Goal: Information Seeking & Learning: Learn about a topic

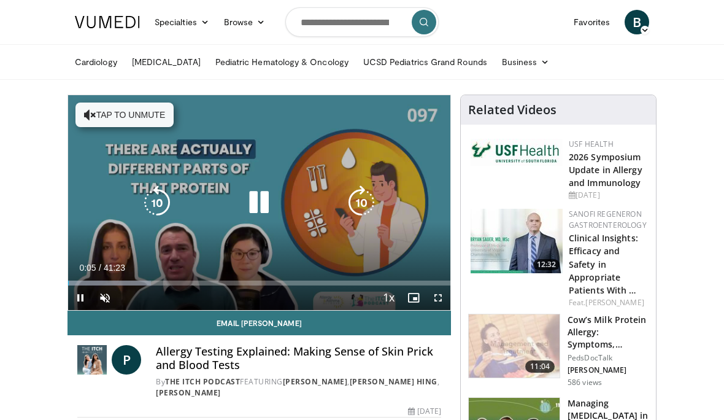
click at [261, 203] on icon "Video Player" at bounding box center [259, 202] width 34 height 34
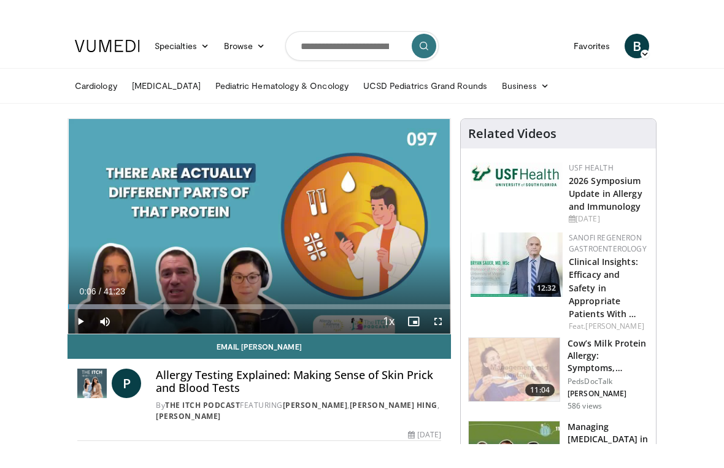
scroll to position [15, 0]
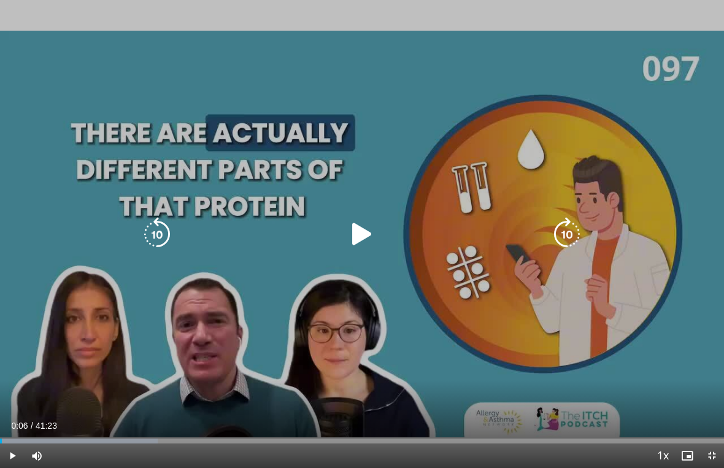
click at [362, 239] on icon "Video Player" at bounding box center [362, 234] width 34 height 34
click at [367, 239] on icon "Video Player" at bounding box center [362, 234] width 34 height 34
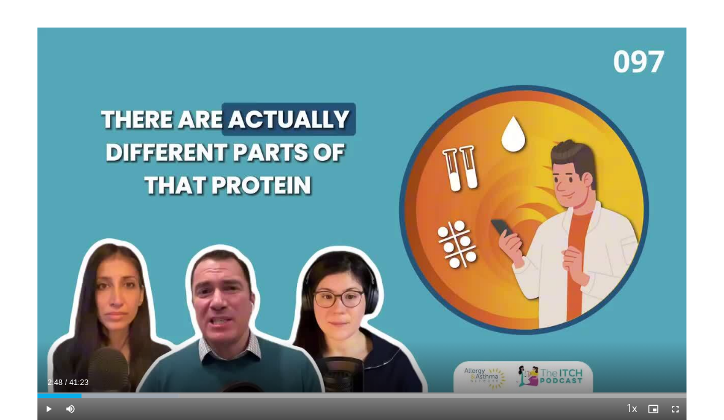
scroll to position [1, 0]
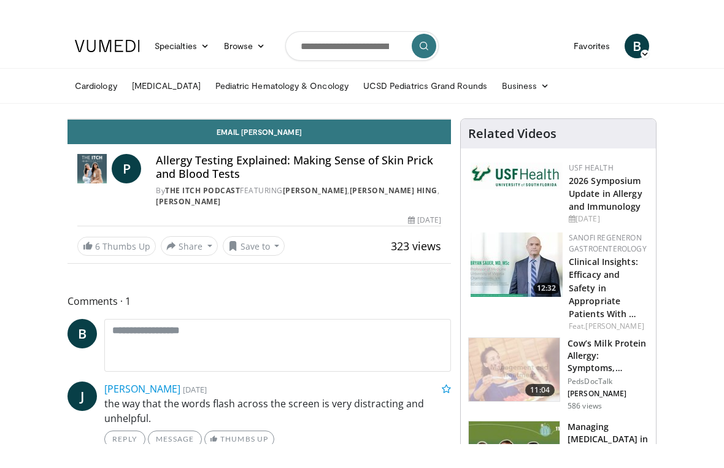
scroll to position [15, 0]
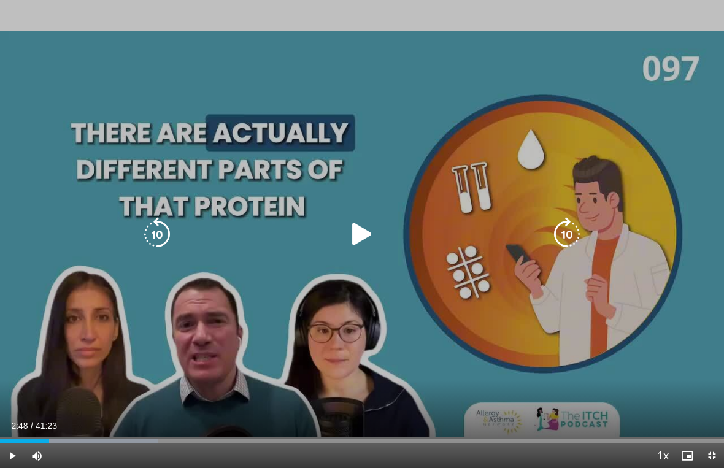
click at [363, 238] on icon "Video Player" at bounding box center [362, 234] width 34 height 34
click at [357, 236] on icon "Video Player" at bounding box center [362, 234] width 34 height 34
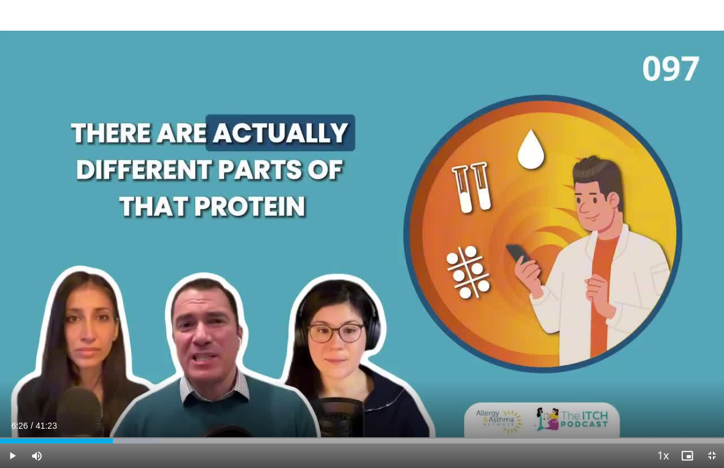
click at [365, 246] on icon "Video Player" at bounding box center [362, 234] width 34 height 34
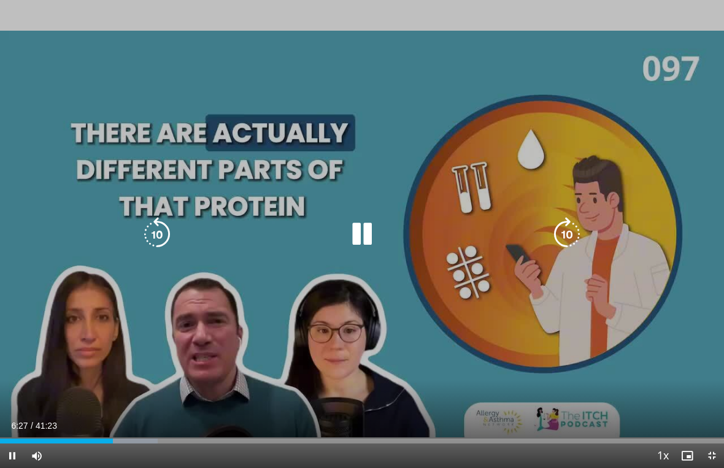
click at [364, 236] on icon "Video Player" at bounding box center [362, 234] width 34 height 34
click at [373, 232] on icon "Video Player" at bounding box center [362, 234] width 34 height 34
click at [351, 234] on icon "Video Player" at bounding box center [362, 234] width 34 height 34
click at [164, 236] on icon "Video Player" at bounding box center [157, 234] width 34 height 34
click at [364, 236] on icon "Video Player" at bounding box center [362, 234] width 34 height 34
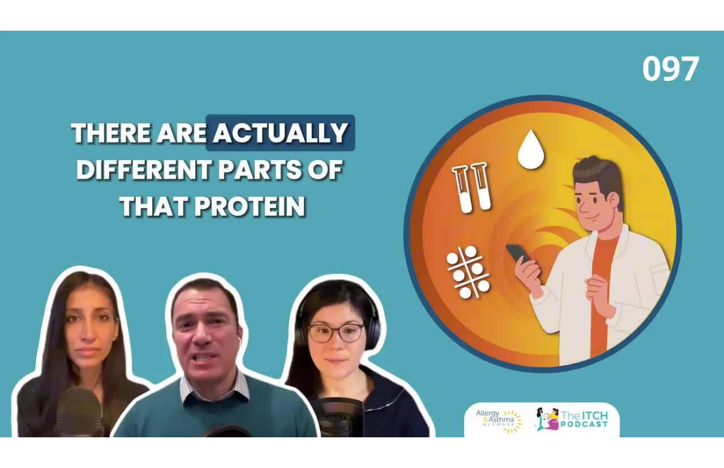
click at [377, 232] on icon "Video Player" at bounding box center [362, 234] width 34 height 34
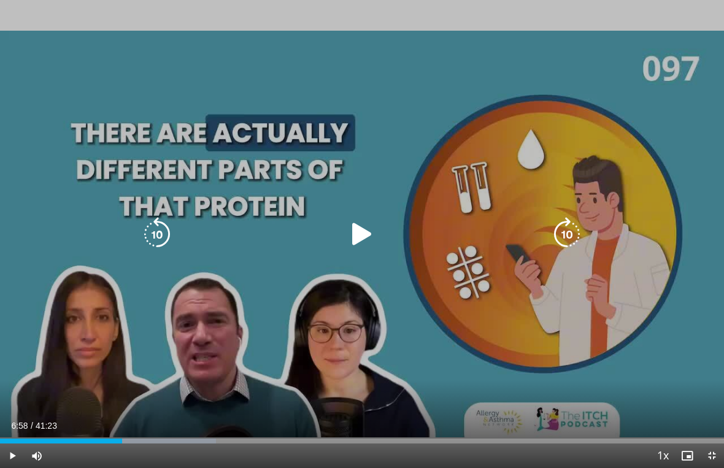
click at [373, 237] on icon "Video Player" at bounding box center [362, 234] width 34 height 34
click at [361, 242] on icon "Video Player" at bounding box center [362, 234] width 34 height 34
click at [360, 236] on icon "Video Player" at bounding box center [362, 234] width 34 height 34
click at [356, 229] on icon "Video Player" at bounding box center [362, 234] width 34 height 34
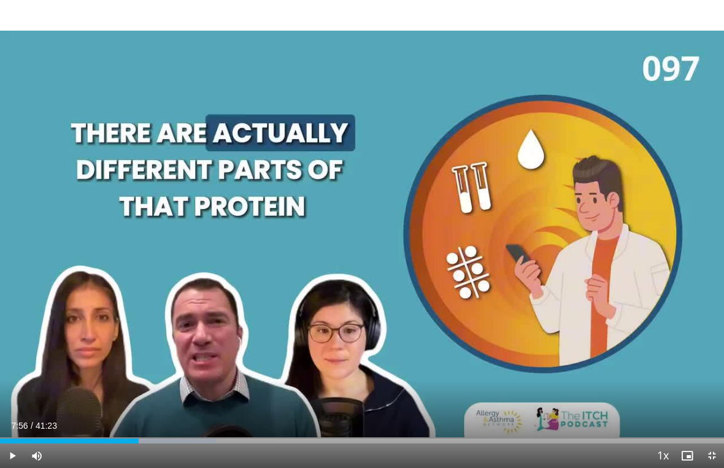
click at [356, 226] on icon "Video Player" at bounding box center [362, 234] width 34 height 34
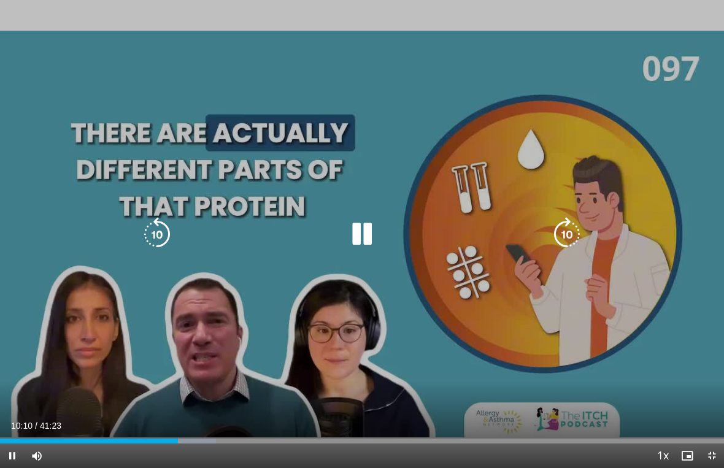
click at [366, 233] on icon "Video Player" at bounding box center [362, 234] width 34 height 34
click at [367, 237] on icon "Video Player" at bounding box center [362, 234] width 34 height 34
click at [352, 215] on div "10 seconds Tap to unmute" at bounding box center [362, 234] width 724 height 468
click at [352, 233] on icon "Video Player" at bounding box center [362, 234] width 34 height 34
click at [358, 232] on icon "Video Player" at bounding box center [362, 234] width 34 height 34
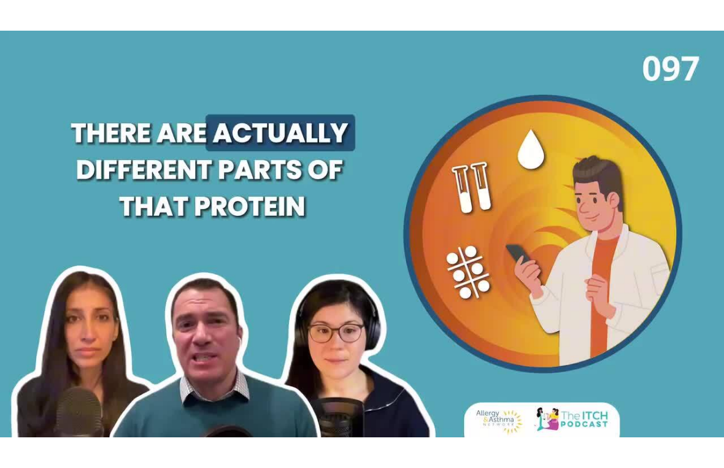
click at [372, 232] on icon "Video Player" at bounding box center [362, 234] width 34 height 34
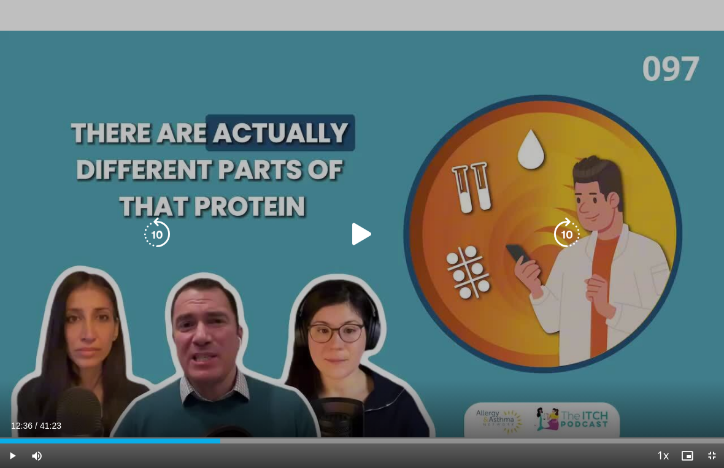
click at [362, 229] on icon "Video Player" at bounding box center [362, 234] width 34 height 34
click at [366, 236] on icon "Video Player" at bounding box center [362, 234] width 34 height 34
click at [361, 237] on icon "Video Player" at bounding box center [362, 234] width 34 height 34
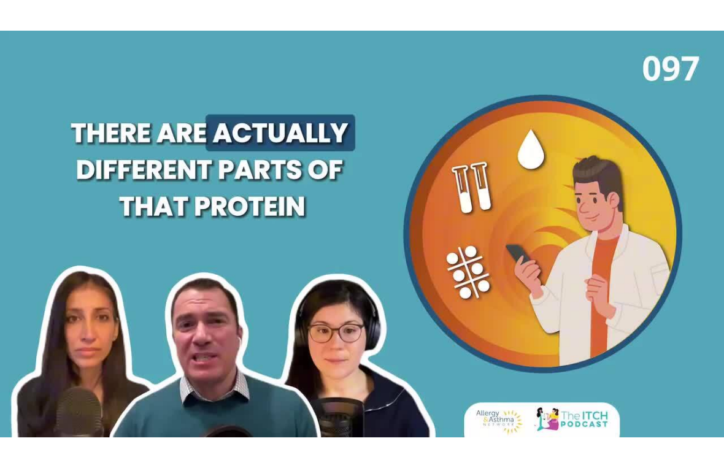
click at [347, 251] on icon "Video Player" at bounding box center [362, 234] width 34 height 34
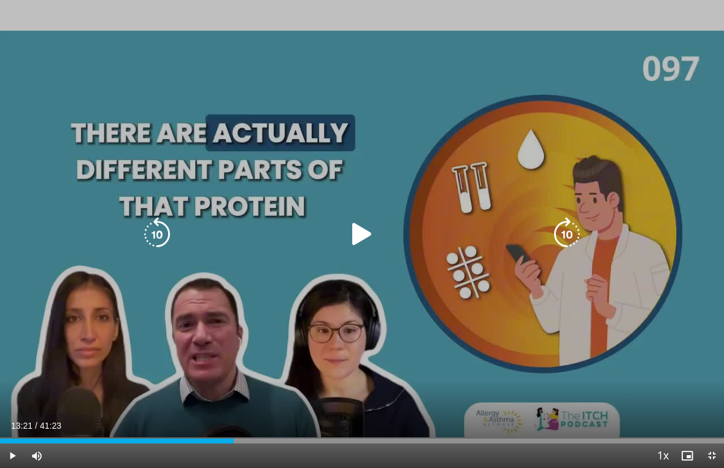
click at [361, 239] on icon "Video Player" at bounding box center [362, 234] width 34 height 34
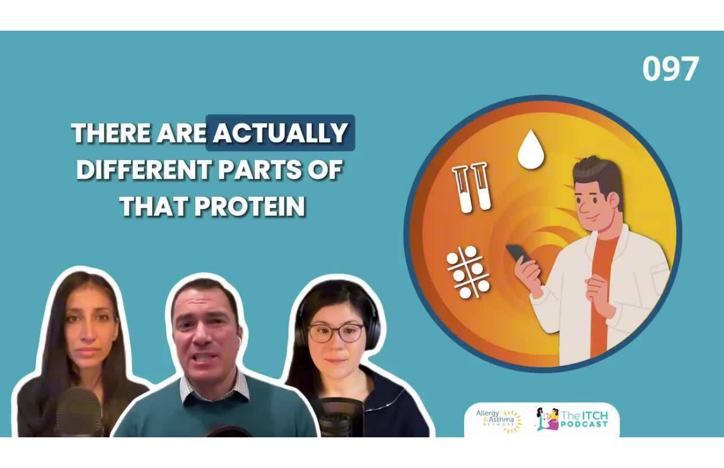
click at [359, 247] on icon "Video Player" at bounding box center [362, 234] width 34 height 34
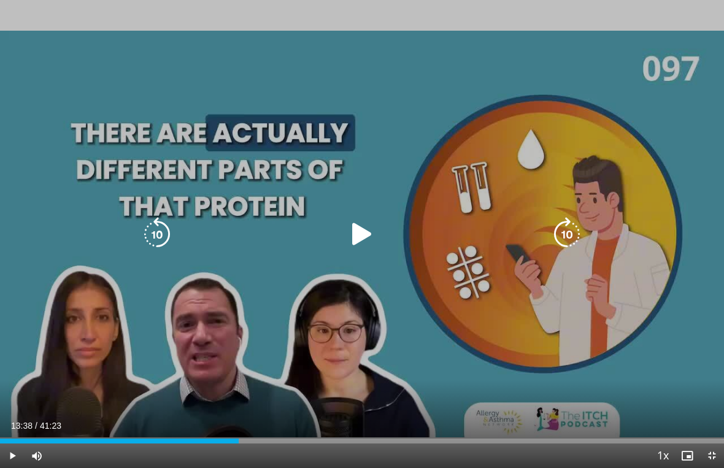
click at [361, 238] on icon "Video Player" at bounding box center [362, 234] width 34 height 34
click at [366, 234] on icon "Video Player" at bounding box center [362, 234] width 34 height 34
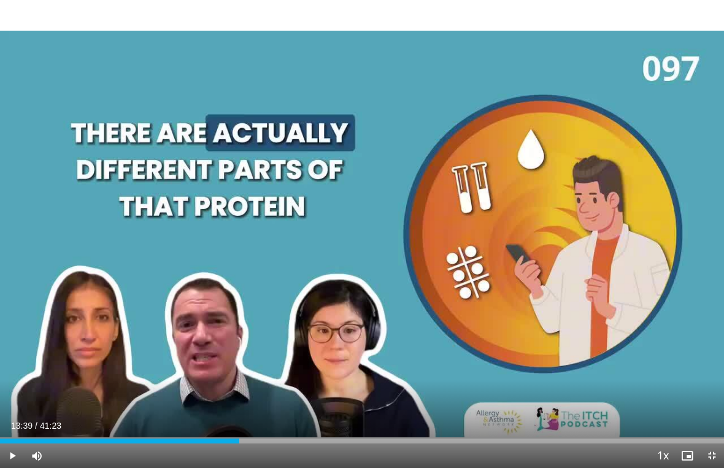
click at [353, 250] on icon "Video Player" at bounding box center [362, 234] width 34 height 34
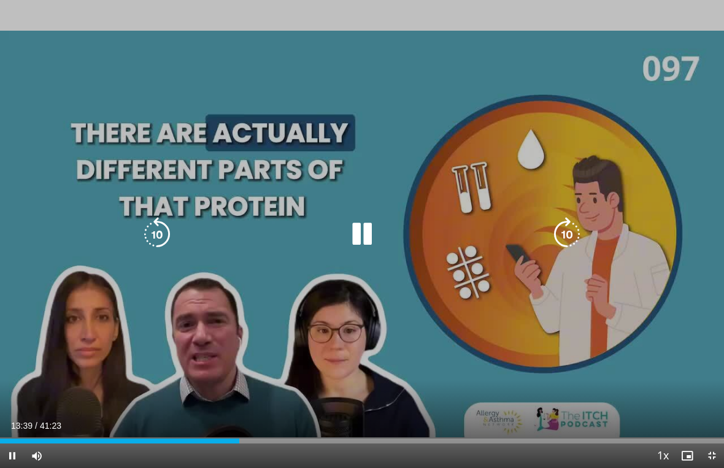
click at [361, 240] on icon "Video Player" at bounding box center [362, 234] width 34 height 34
click at [367, 245] on icon "Video Player" at bounding box center [362, 234] width 34 height 34
click at [364, 230] on icon "Video Player" at bounding box center [362, 234] width 34 height 34
click at [361, 235] on icon "Video Player" at bounding box center [362, 234] width 34 height 34
click at [364, 237] on icon "Video Player" at bounding box center [362, 234] width 34 height 34
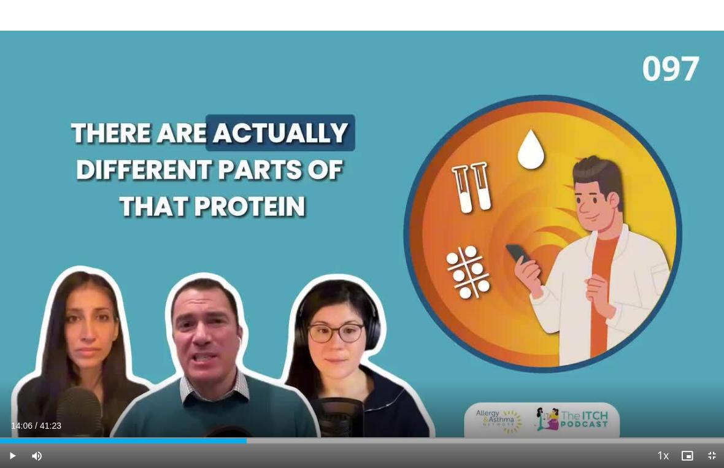
click at [358, 247] on icon "Video Player" at bounding box center [362, 234] width 34 height 34
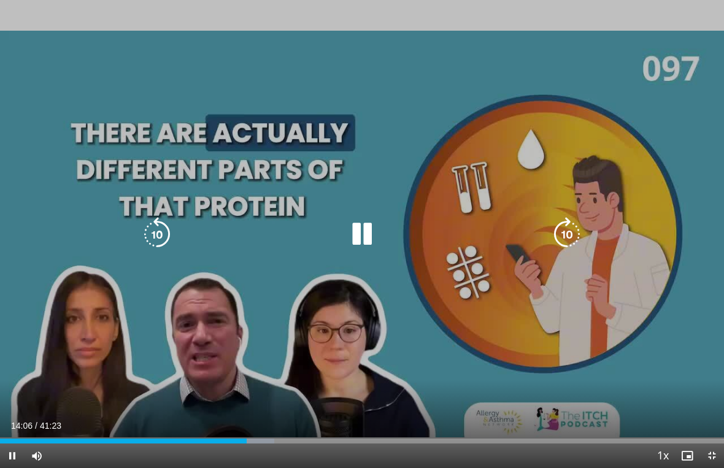
click at [362, 229] on icon "Video Player" at bounding box center [362, 234] width 34 height 34
click at [345, 242] on icon "Video Player" at bounding box center [362, 234] width 34 height 34
click at [370, 234] on icon "Video Player" at bounding box center [362, 234] width 34 height 34
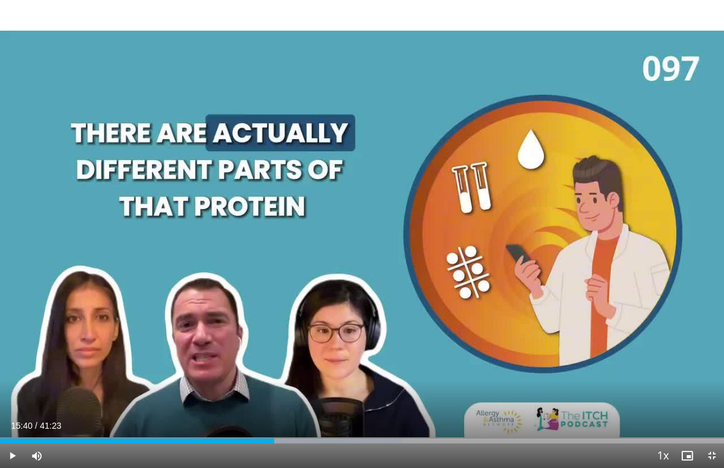
click at [369, 240] on icon "Video Player" at bounding box center [362, 234] width 34 height 34
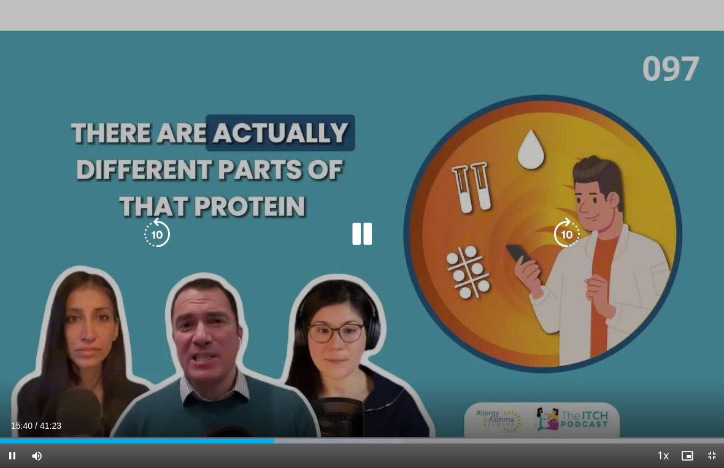
click at [364, 229] on icon "Video Player" at bounding box center [362, 234] width 34 height 34
click at [367, 231] on icon "Video Player" at bounding box center [362, 234] width 34 height 34
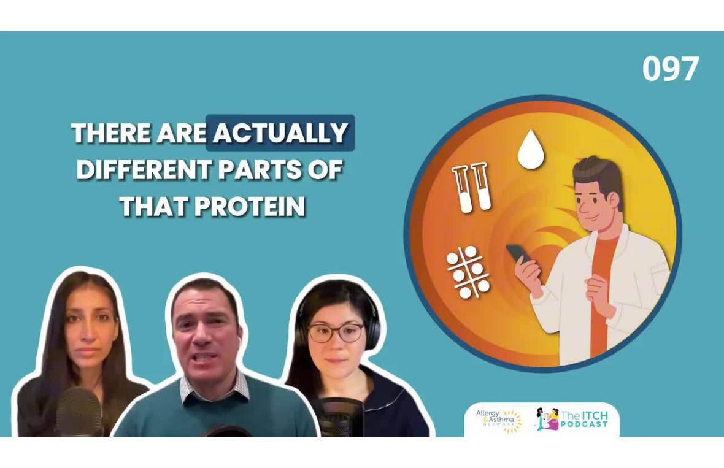
click at [362, 236] on icon "Video Player" at bounding box center [362, 234] width 34 height 34
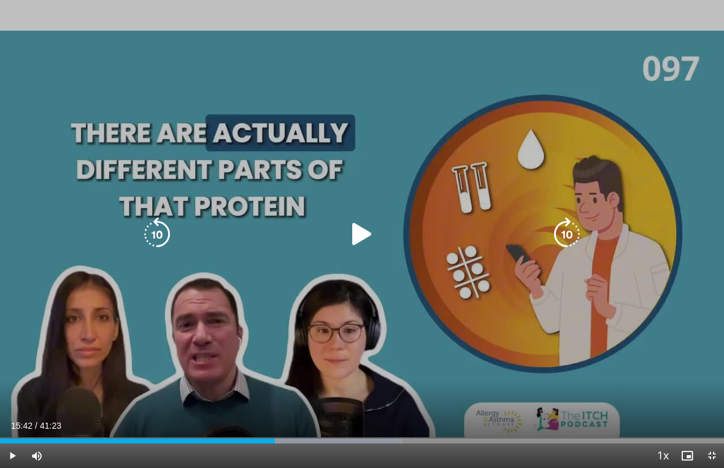
click at [362, 238] on icon "Video Player" at bounding box center [362, 234] width 34 height 34
click at [361, 229] on icon "Video Player" at bounding box center [362, 234] width 34 height 34
click at [363, 231] on icon "Video Player" at bounding box center [362, 234] width 34 height 34
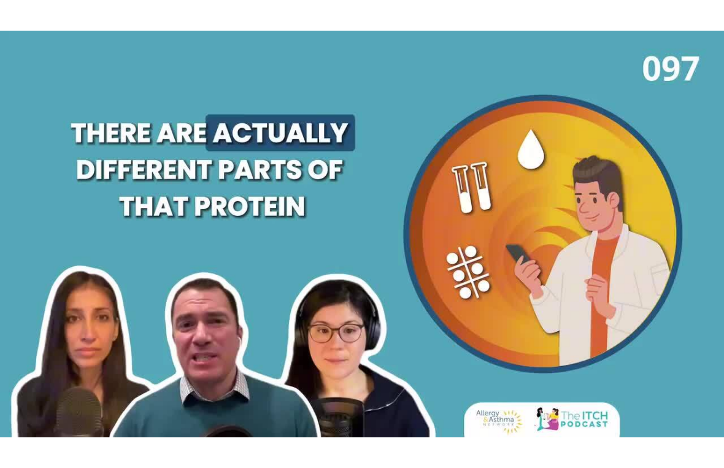
click at [366, 250] on icon "Video Player" at bounding box center [362, 234] width 34 height 34
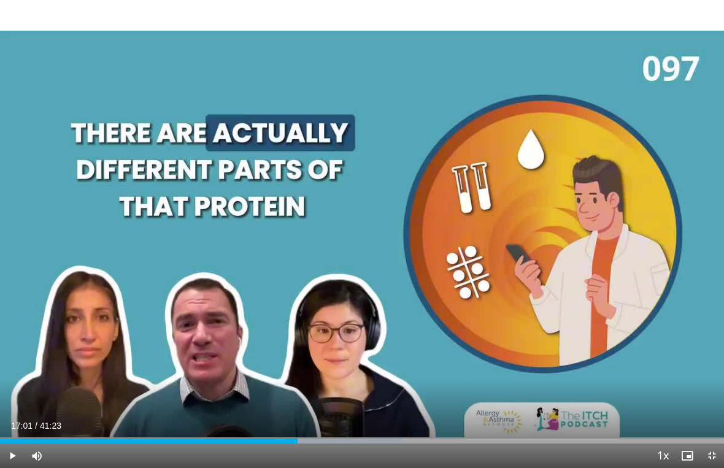
click at [353, 251] on icon "Video Player" at bounding box center [362, 234] width 34 height 34
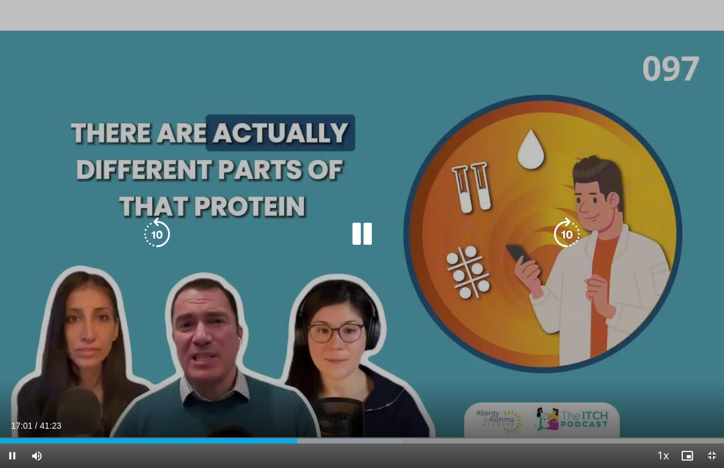
click at [360, 244] on icon "Video Player" at bounding box center [362, 234] width 34 height 34
click at [169, 236] on icon "Video Player" at bounding box center [157, 234] width 34 height 34
click at [357, 232] on icon "Video Player" at bounding box center [362, 234] width 34 height 34
click at [372, 240] on icon "Video Player" at bounding box center [362, 234] width 34 height 34
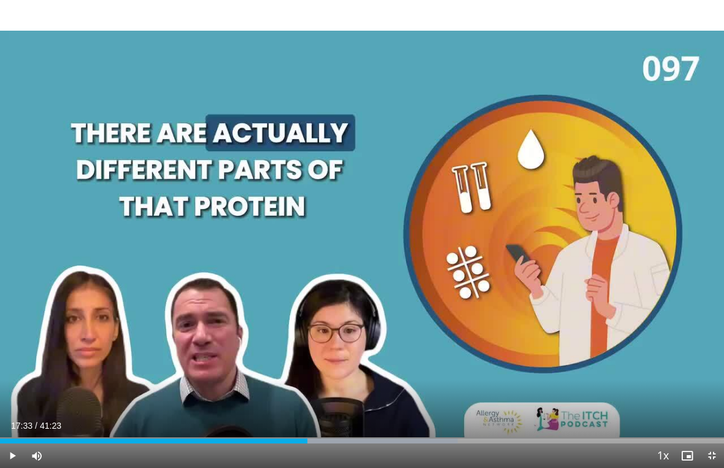
click at [372, 249] on icon "Video Player" at bounding box center [362, 234] width 34 height 34
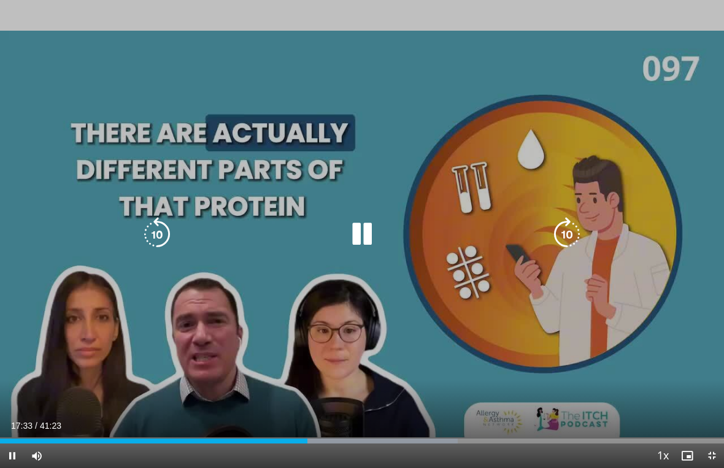
click at [370, 232] on icon "Video Player" at bounding box center [362, 234] width 34 height 34
click at [364, 231] on icon "Video Player" at bounding box center [362, 234] width 34 height 34
click at [367, 230] on icon "Video Player" at bounding box center [362, 234] width 34 height 34
click at [356, 239] on icon "Video Player" at bounding box center [362, 234] width 34 height 34
click at [362, 231] on icon "Video Player" at bounding box center [362, 234] width 34 height 34
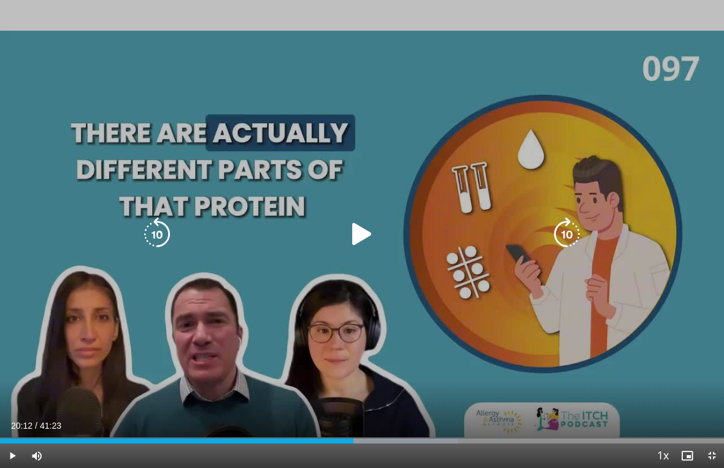
click at [360, 236] on icon "Video Player" at bounding box center [362, 234] width 34 height 34
click at [361, 233] on icon "Video Player" at bounding box center [362, 234] width 34 height 34
click at [163, 236] on icon "Video Player" at bounding box center [157, 234] width 34 height 34
click at [370, 237] on icon "Video Player" at bounding box center [362, 234] width 34 height 34
click at [359, 235] on icon "Video Player" at bounding box center [362, 234] width 34 height 34
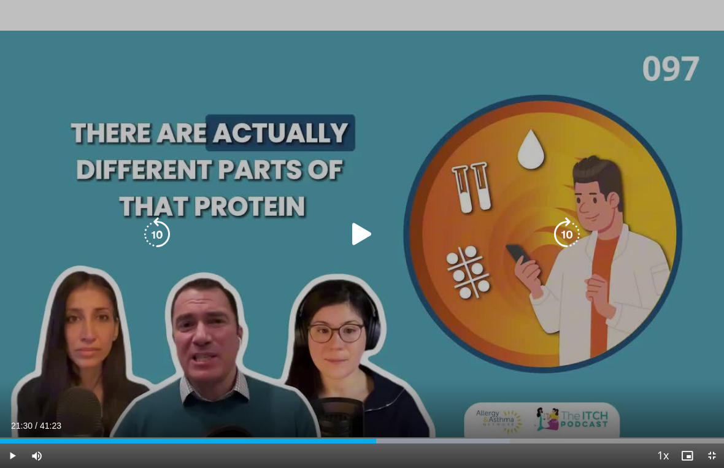
click at [366, 233] on icon "Video Player" at bounding box center [362, 234] width 34 height 34
click at [357, 237] on icon "Video Player" at bounding box center [362, 234] width 34 height 34
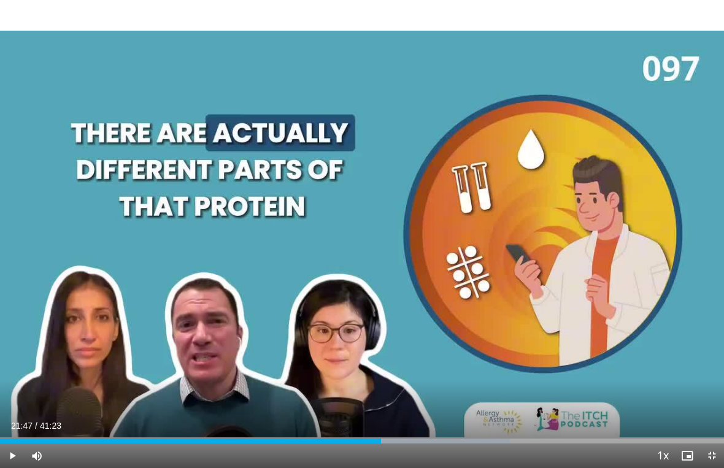
click at [378, 248] on icon "Video Player" at bounding box center [362, 234] width 34 height 34
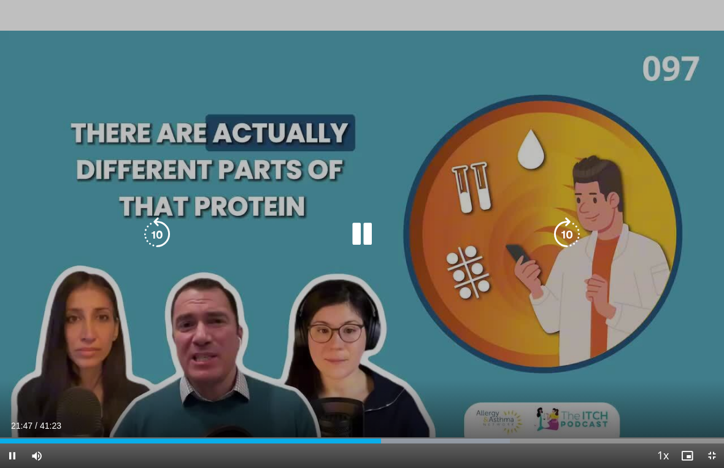
click at [366, 237] on icon "Video Player" at bounding box center [362, 234] width 34 height 34
click at [374, 238] on icon "Video Player" at bounding box center [362, 234] width 34 height 34
click at [357, 229] on icon "Video Player" at bounding box center [362, 234] width 34 height 34
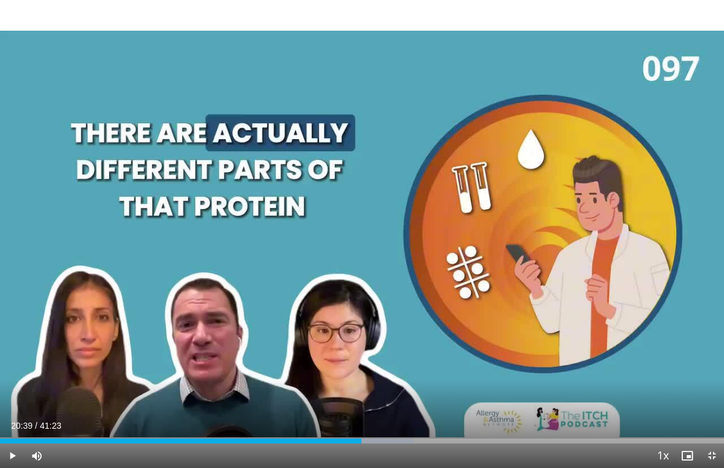
click at [345, 242] on icon "Video Player" at bounding box center [362, 234] width 34 height 34
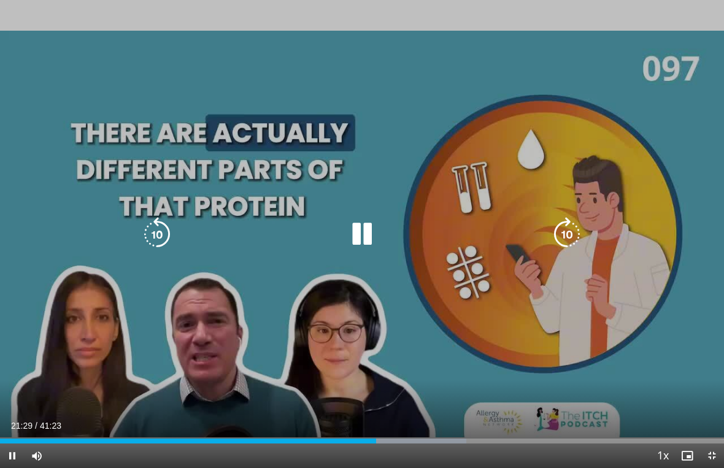
click at [350, 232] on icon "Video Player" at bounding box center [362, 234] width 34 height 34
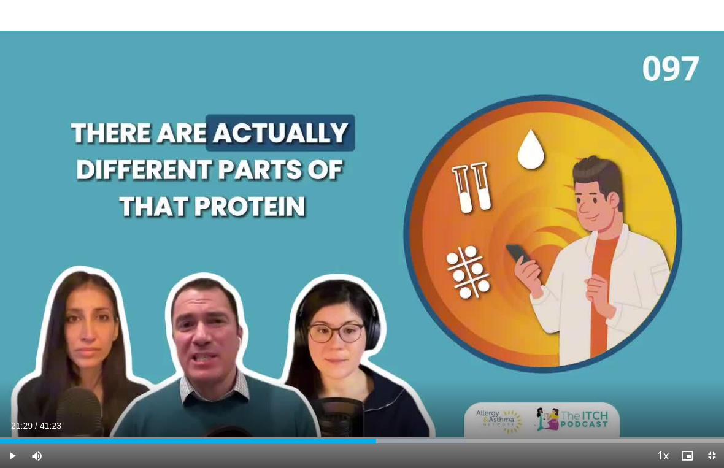
click at [346, 249] on icon "Video Player" at bounding box center [362, 234] width 34 height 34
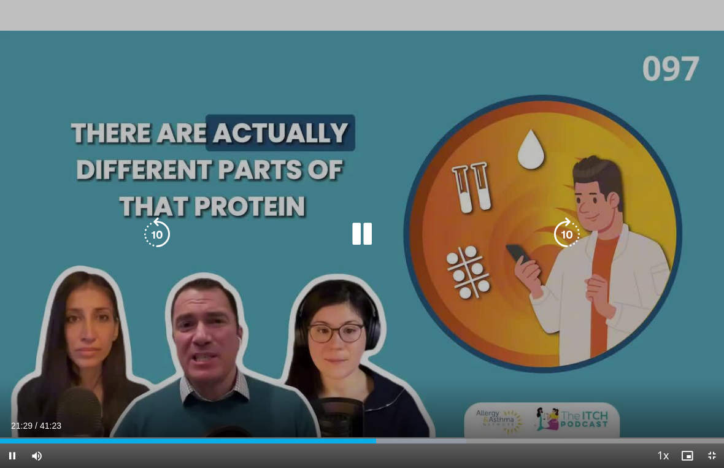
click at [165, 229] on icon "Video Player" at bounding box center [157, 234] width 34 height 34
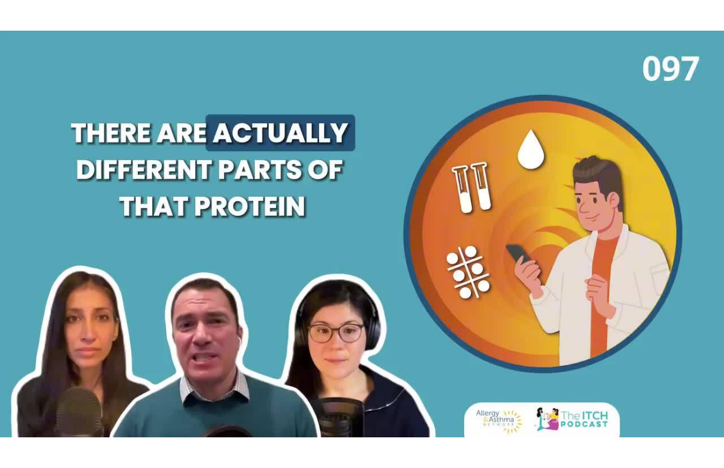
click at [347, 250] on icon "Video Player" at bounding box center [362, 234] width 34 height 34
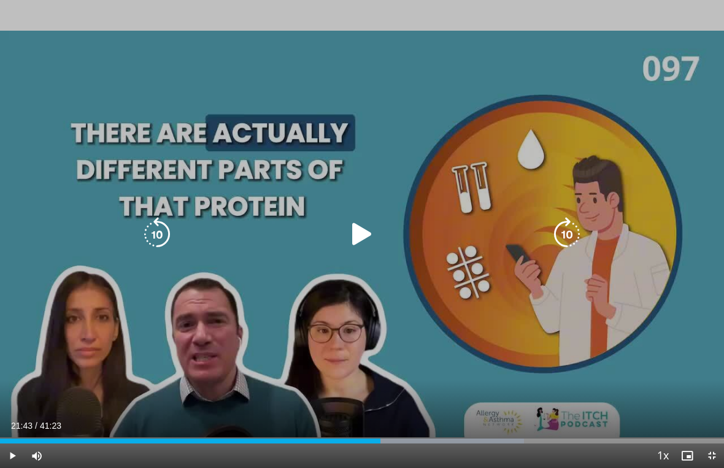
click at [359, 236] on icon "Video Player" at bounding box center [362, 234] width 34 height 34
click at [366, 238] on icon "Video Player" at bounding box center [362, 234] width 34 height 34
click at [168, 234] on icon "Video Player" at bounding box center [157, 234] width 34 height 34
click at [370, 240] on icon "Video Player" at bounding box center [362, 234] width 34 height 34
click at [364, 236] on icon "Video Player" at bounding box center [362, 234] width 34 height 34
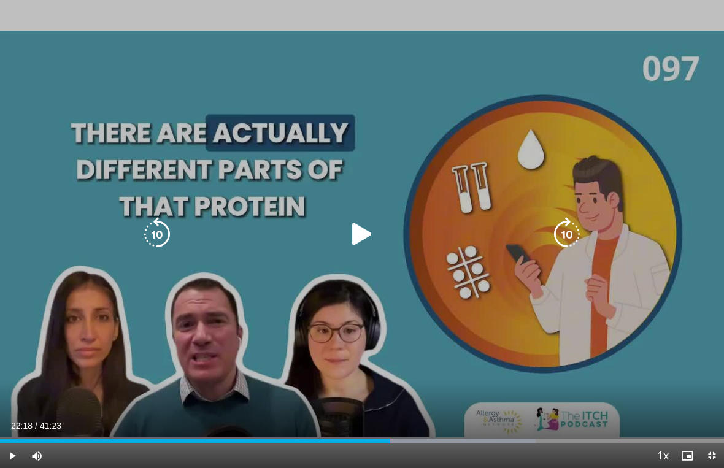
click at [363, 240] on icon "Video Player" at bounding box center [362, 234] width 34 height 34
click at [364, 233] on icon "Video Player" at bounding box center [362, 234] width 34 height 34
click at [362, 229] on icon "Video Player" at bounding box center [362, 234] width 34 height 34
click at [354, 226] on icon "Video Player" at bounding box center [362, 234] width 34 height 34
click at [364, 232] on icon "Video Player" at bounding box center [362, 234] width 34 height 34
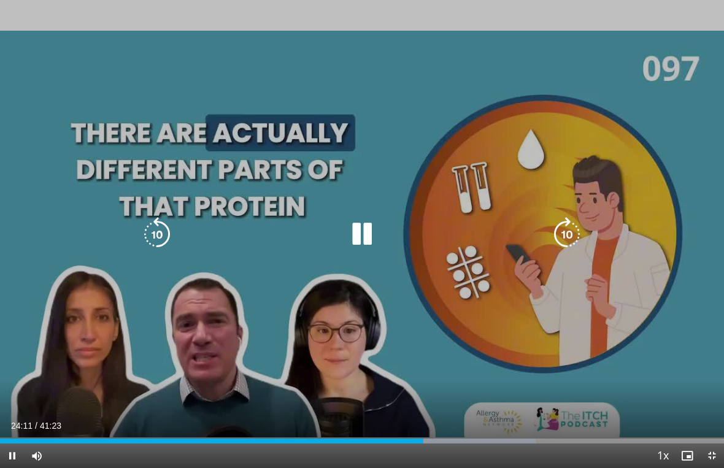
click at [365, 234] on icon "Video Player" at bounding box center [362, 234] width 34 height 34
click at [366, 242] on icon "Video Player" at bounding box center [362, 234] width 34 height 34
click at [364, 239] on icon "Video Player" at bounding box center [362, 234] width 34 height 34
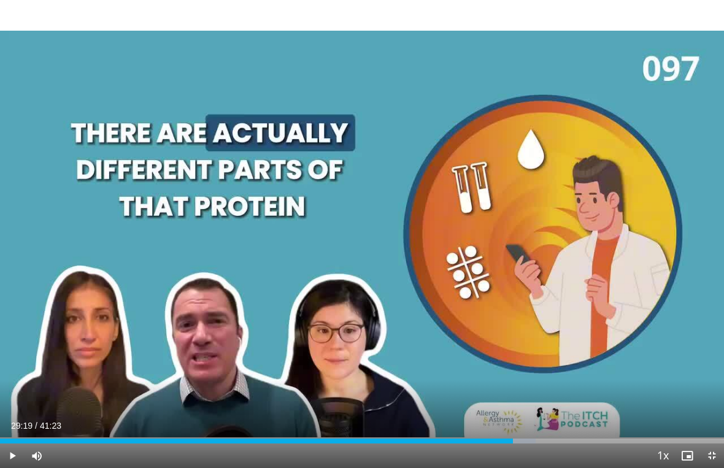
click at [345, 250] on icon "Video Player" at bounding box center [362, 234] width 34 height 34
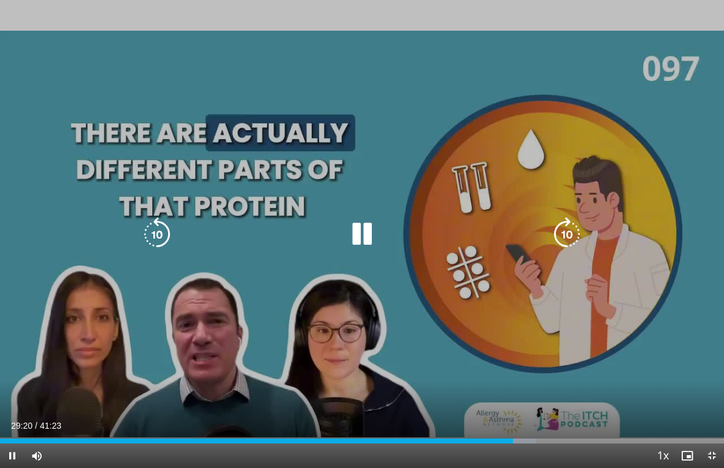
click at [157, 235] on icon "Video Player" at bounding box center [157, 234] width 34 height 34
click at [351, 235] on icon "Video Player" at bounding box center [362, 234] width 34 height 34
click at [366, 246] on icon "Video Player" at bounding box center [362, 234] width 34 height 34
click at [370, 239] on icon "Video Player" at bounding box center [362, 234] width 34 height 34
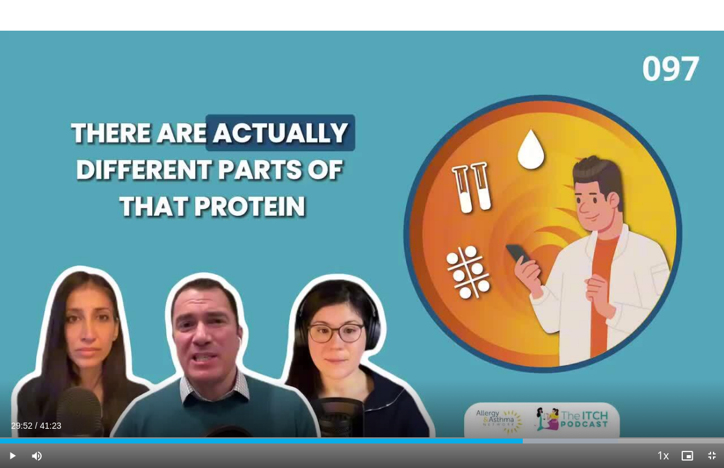
click at [362, 250] on icon "Video Player" at bounding box center [362, 234] width 34 height 34
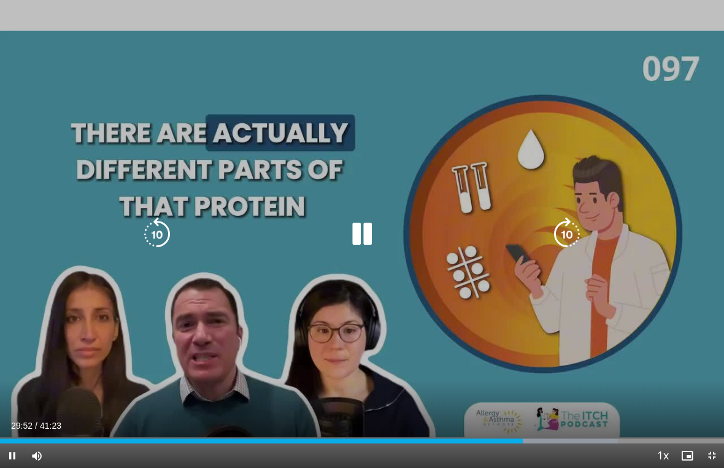
click at [363, 236] on icon "Video Player" at bounding box center [362, 234] width 34 height 34
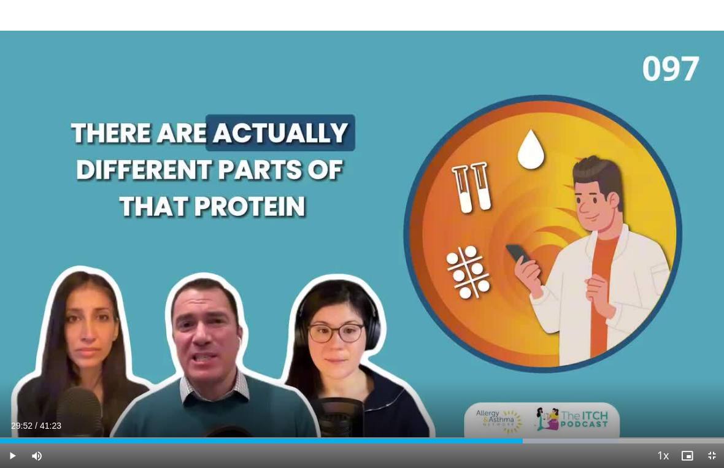
click at [357, 230] on icon "Video Player" at bounding box center [362, 234] width 34 height 34
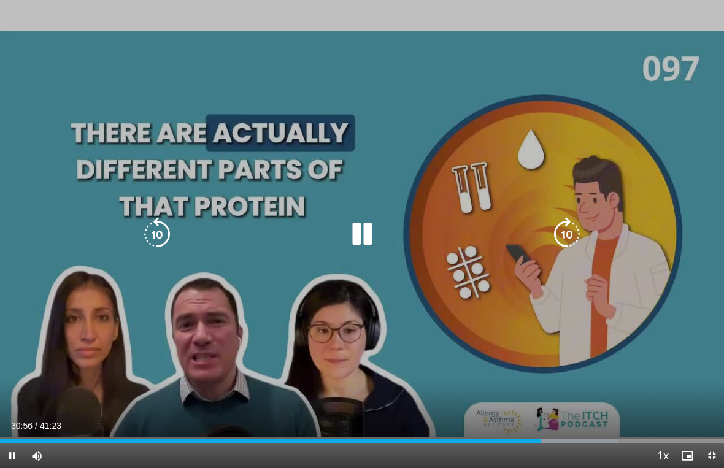
click at [367, 227] on icon "Video Player" at bounding box center [362, 234] width 34 height 34
click at [160, 241] on icon "Video Player" at bounding box center [157, 234] width 34 height 34
click at [366, 237] on icon "Video Player" at bounding box center [362, 234] width 34 height 34
click at [532, 419] on div "Progress Bar" at bounding box center [615, 441] width 172 height 5
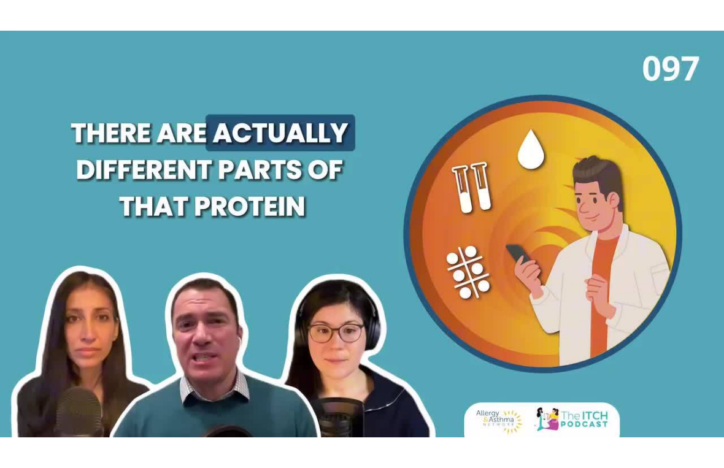
click at [355, 242] on icon "Video Player" at bounding box center [362, 234] width 34 height 34
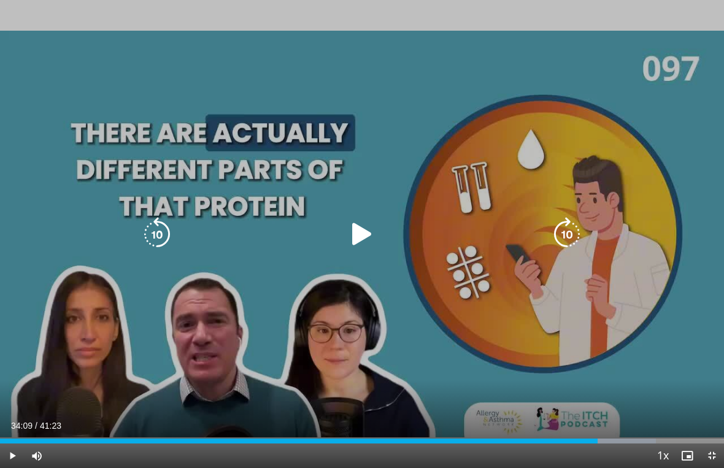
click at [361, 245] on icon "Video Player" at bounding box center [362, 234] width 34 height 34
click at [364, 238] on icon "Video Player" at bounding box center [362, 234] width 34 height 34
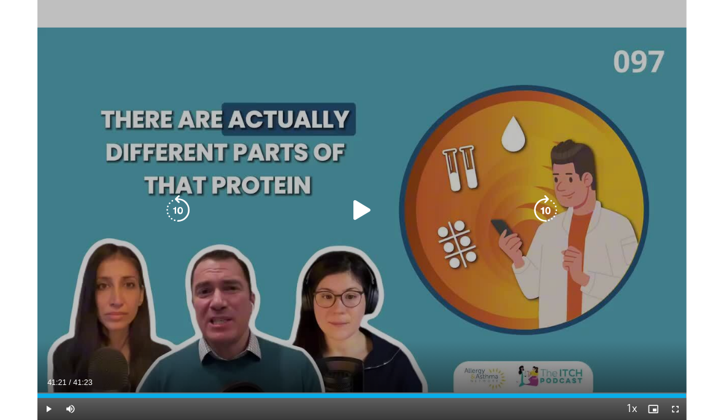
scroll to position [1, 0]
